Goal: Task Accomplishment & Management: Manage account settings

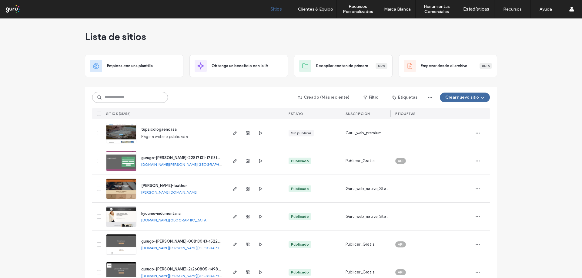
click at [145, 98] on input at bounding box center [130, 97] width 76 height 11
paste input "**********"
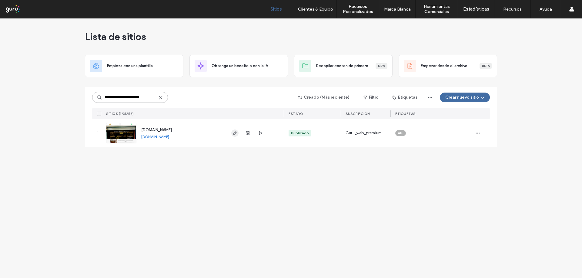
type input "**********"
click at [234, 131] on icon "button" at bounding box center [234, 133] width 5 height 5
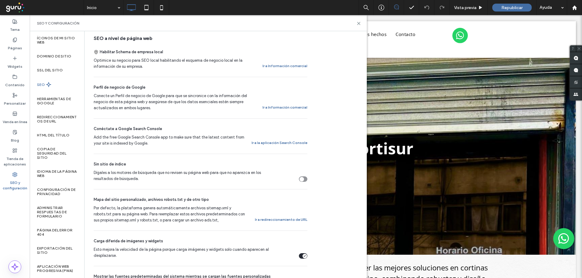
scroll to position [131, 0]
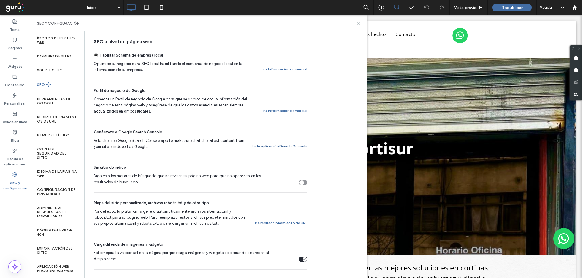
click at [265, 143] on button "Ir a la aplicación Search Console" at bounding box center [279, 146] width 56 height 7
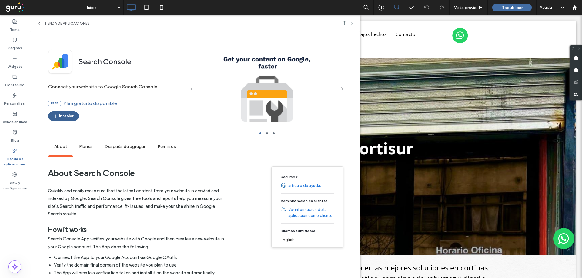
click at [59, 115] on button "Instalar" at bounding box center [63, 117] width 31 height 10
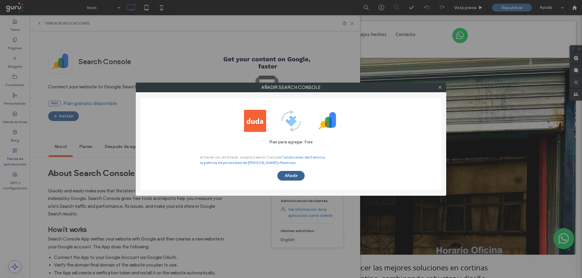
click at [297, 175] on button "Añadir" at bounding box center [290, 176] width 27 height 10
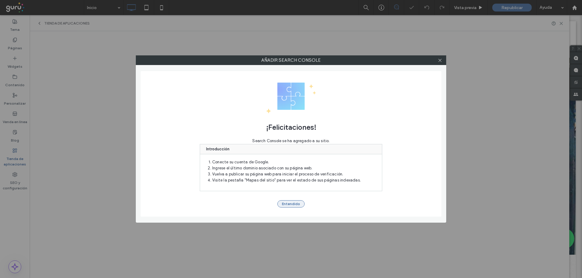
click at [288, 205] on button "Entendido" at bounding box center [290, 204] width 27 height 7
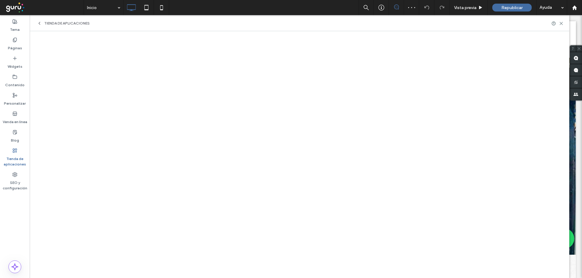
scroll to position [0, 0]
click at [510, 7] on span "Republicar" at bounding box center [511, 7] width 21 height 5
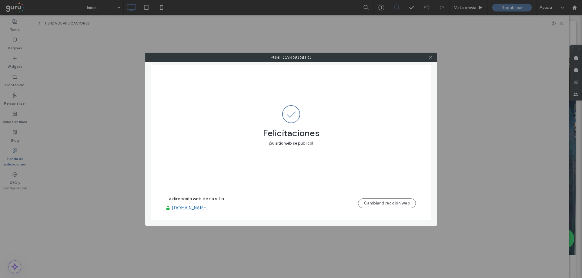
click at [430, 55] on icon at bounding box center [430, 57] width 5 height 5
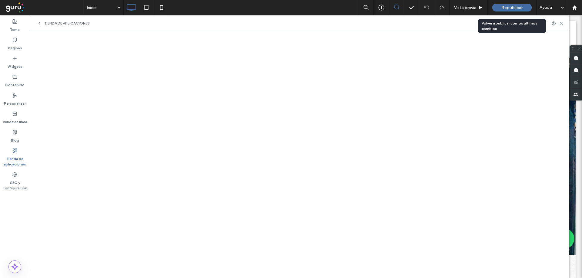
click at [510, 8] on span "Republicar" at bounding box center [511, 7] width 21 height 5
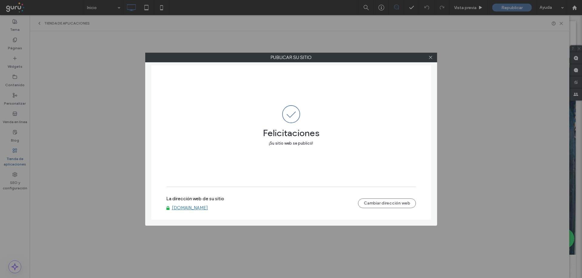
click at [434, 55] on div at bounding box center [430, 57] width 9 height 9
click at [433, 56] on div at bounding box center [430, 57] width 9 height 9
click at [430, 58] on use at bounding box center [430, 57] width 3 height 3
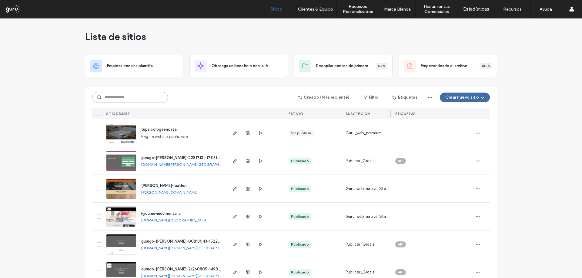
click at [124, 97] on input at bounding box center [130, 97] width 76 height 11
paste input "**********"
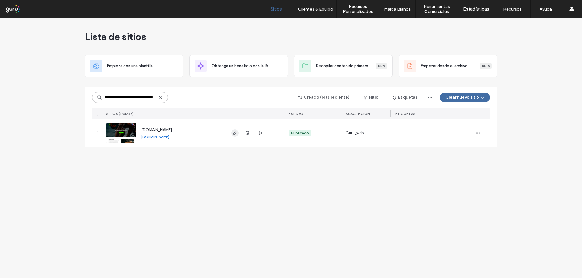
type input "**********"
click at [235, 132] on icon "button" at bounding box center [234, 133] width 5 height 5
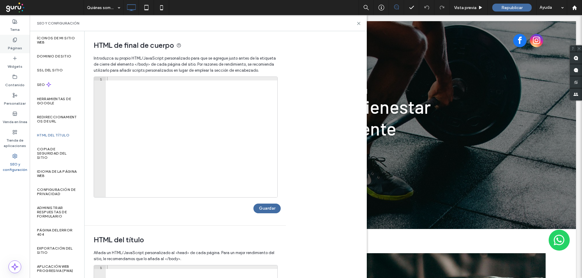
click at [14, 42] on label "Páginas" at bounding box center [15, 46] width 14 height 8
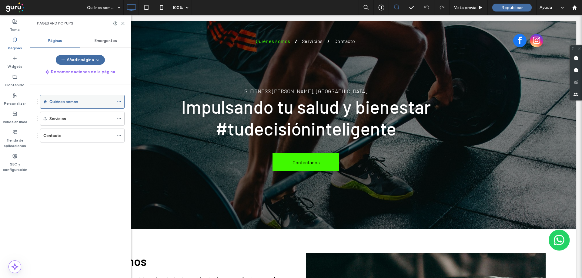
click at [117, 100] on div "Quiénes somos" at bounding box center [82, 102] width 85 height 14
click at [118, 102] on icon at bounding box center [119, 102] width 4 height 4
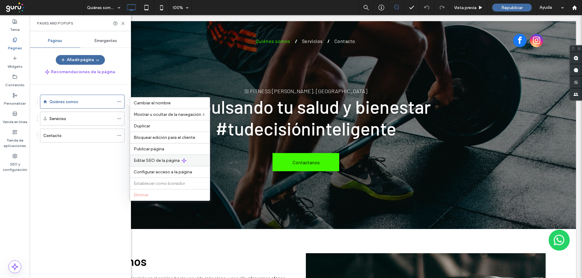
click at [160, 164] on div "Editar SEO de la página" at bounding box center [170, 161] width 80 height 12
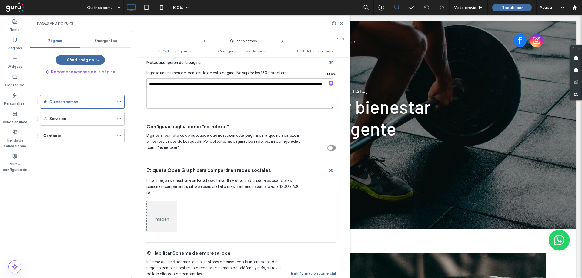
scroll to position [121, 0]
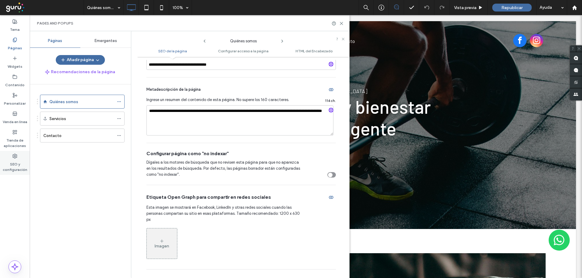
click at [20, 161] on label "SEO y configuración" at bounding box center [15, 166] width 30 height 14
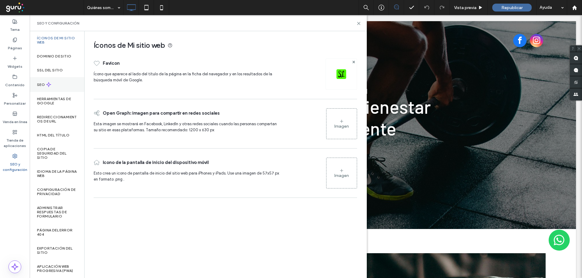
click at [48, 81] on div "SEO" at bounding box center [57, 84] width 55 height 15
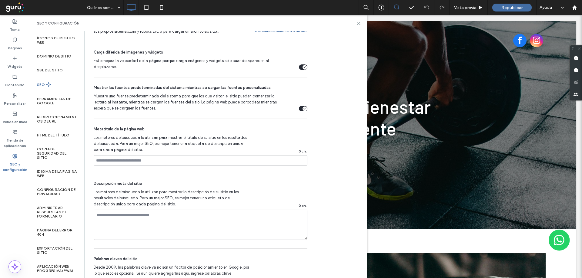
scroll to position [333, 0]
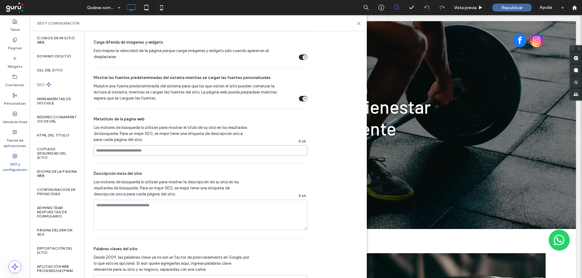
click at [166, 147] on input at bounding box center [201, 150] width 214 height 11
click at [14, 48] on label "Páginas" at bounding box center [15, 46] width 14 height 8
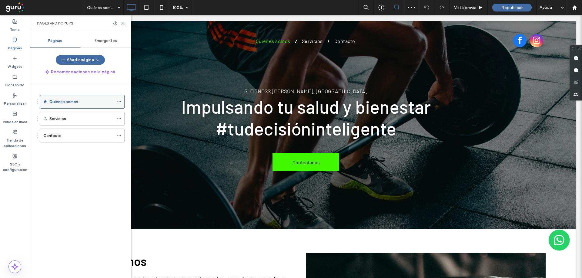
click at [121, 102] on div at bounding box center [120, 101] width 7 height 9
click at [118, 102] on icon at bounding box center [119, 102] width 4 height 4
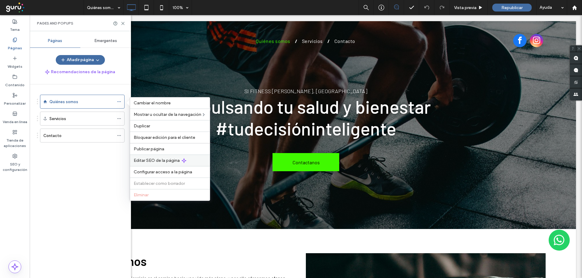
click at [161, 161] on span "Editar SEO de la página" at bounding box center [157, 160] width 46 height 5
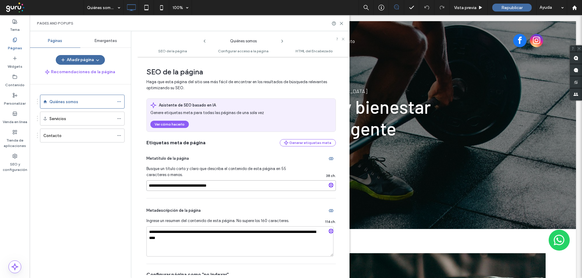
click at [242, 185] on input "**********" at bounding box center [240, 186] width 189 height 11
click at [15, 163] on label "SEO y configuración" at bounding box center [15, 166] width 30 height 14
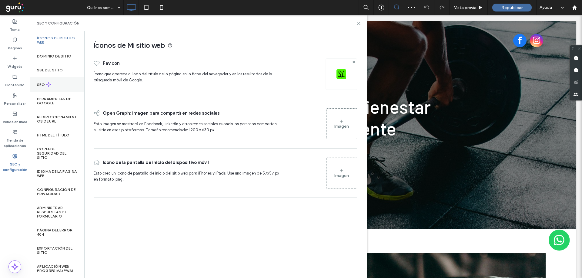
click at [53, 89] on div "SEO" at bounding box center [57, 84] width 55 height 15
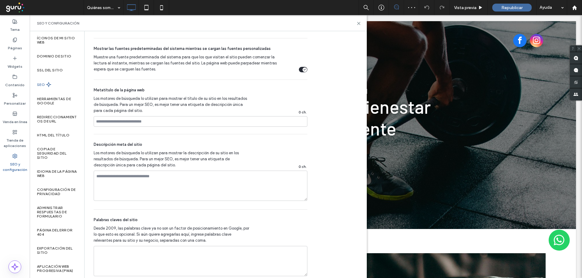
scroll to position [373, 0]
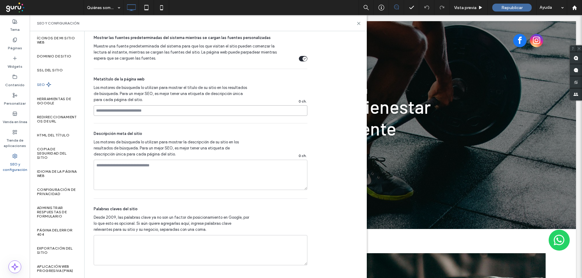
click at [130, 112] on input at bounding box center [201, 110] width 214 height 11
paste input "**********"
type input "**********"
click at [15, 41] on use at bounding box center [14, 40] width 3 height 4
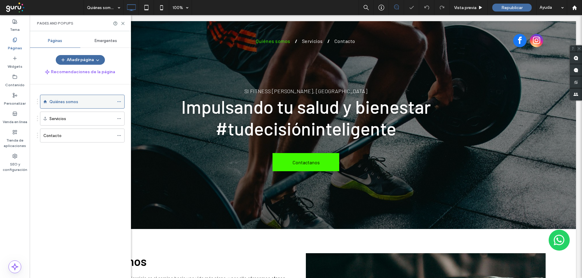
click at [121, 102] on div at bounding box center [120, 101] width 7 height 9
